Goal: Find specific page/section: Find specific page/section

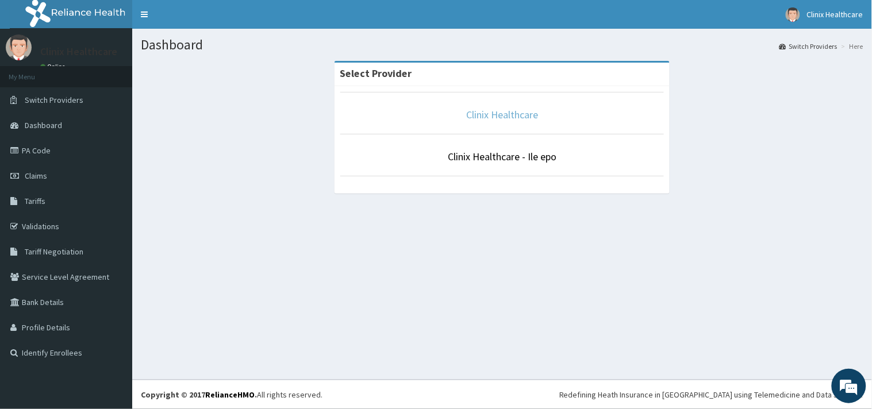
click at [501, 118] on link "Clinix Healthcare" at bounding box center [502, 114] width 72 height 13
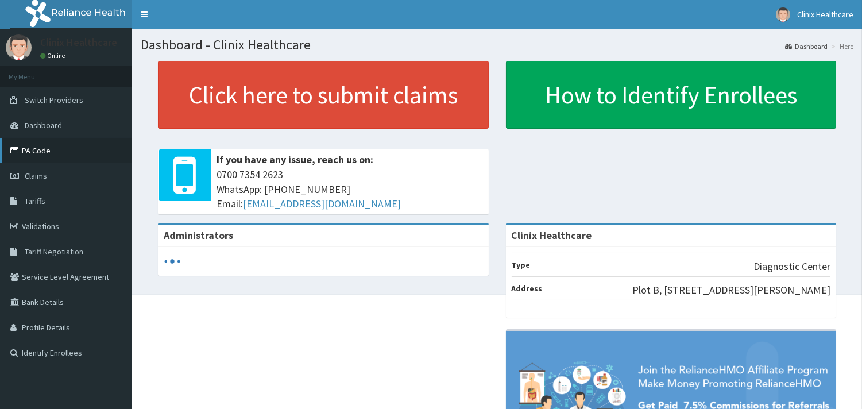
click at [48, 151] on link "PA Code" at bounding box center [66, 150] width 132 height 25
